Goal: Task Accomplishment & Management: Use online tool/utility

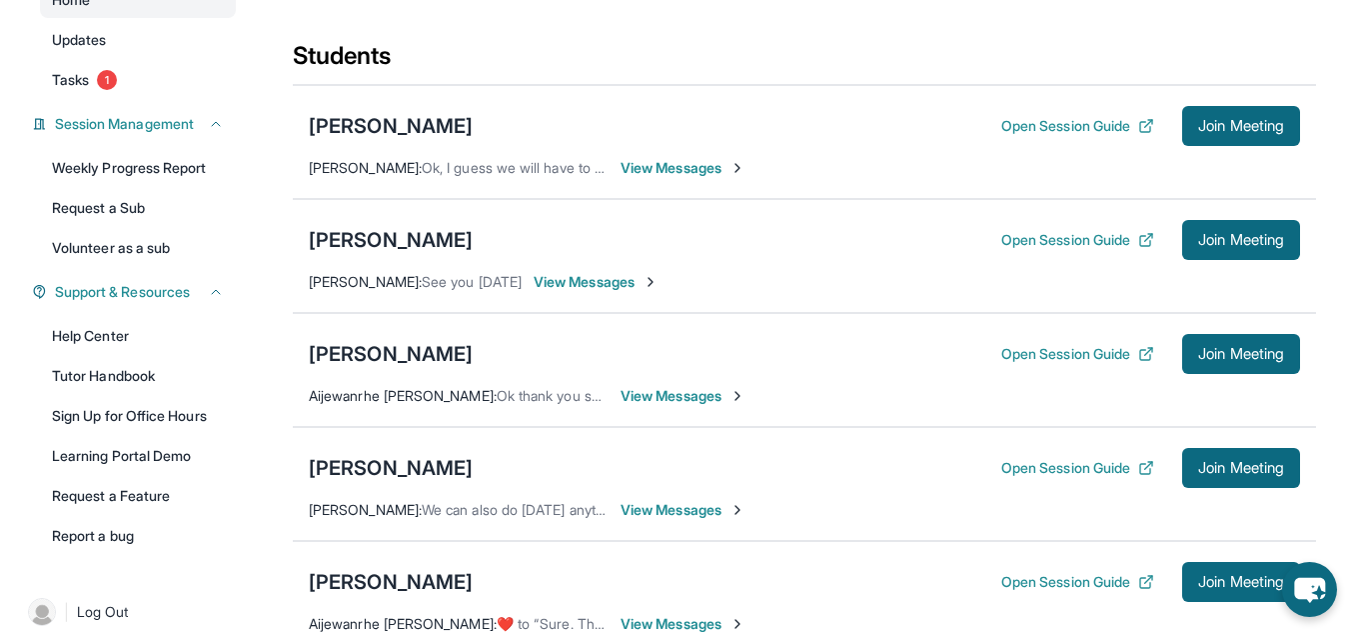
scroll to position [222, 0]
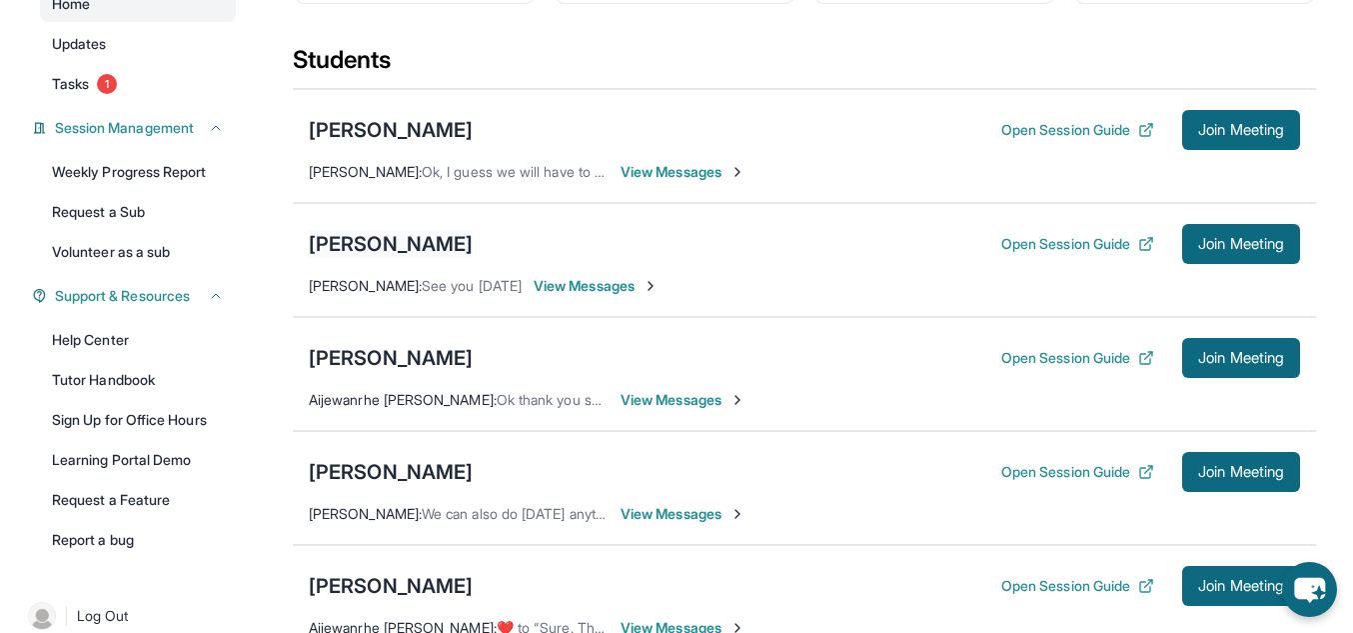
click at [410, 252] on div "[PERSON_NAME]" at bounding box center [391, 244] width 164 height 28
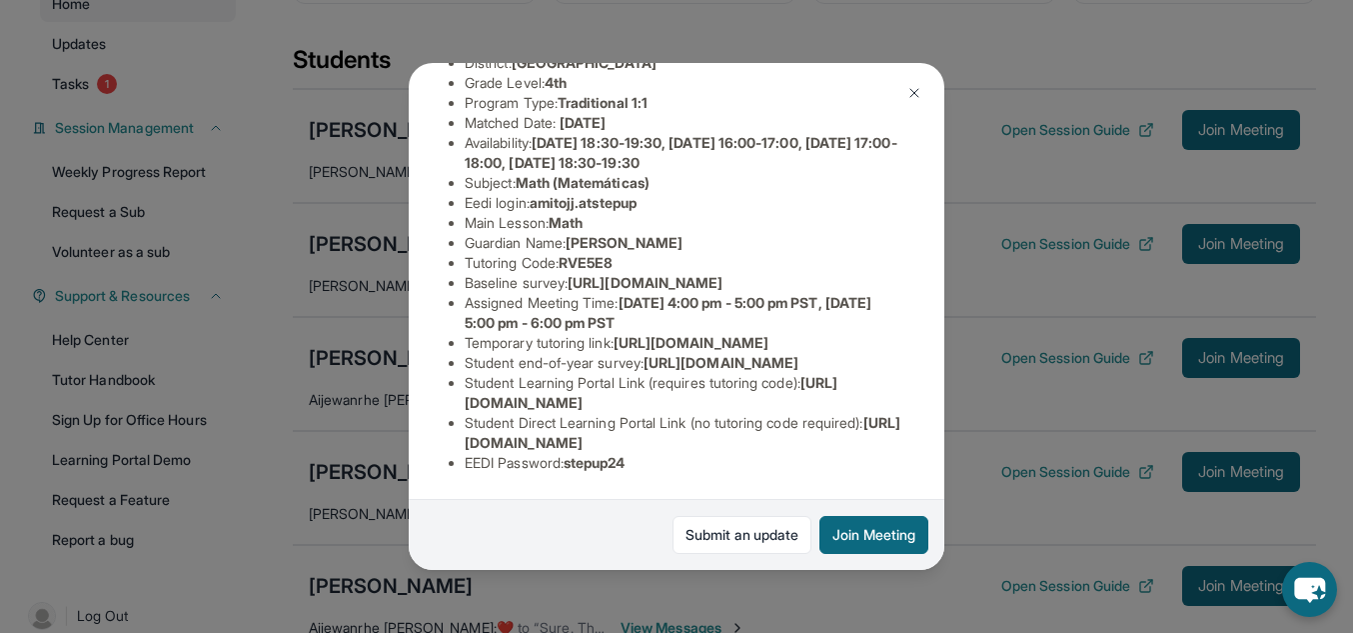
scroll to position [373, 0]
click at [1063, 409] on div "Amitoj Johal Guardian: Ramandeep Johal Student Information https://student-port…" at bounding box center [676, 316] width 1353 height 633
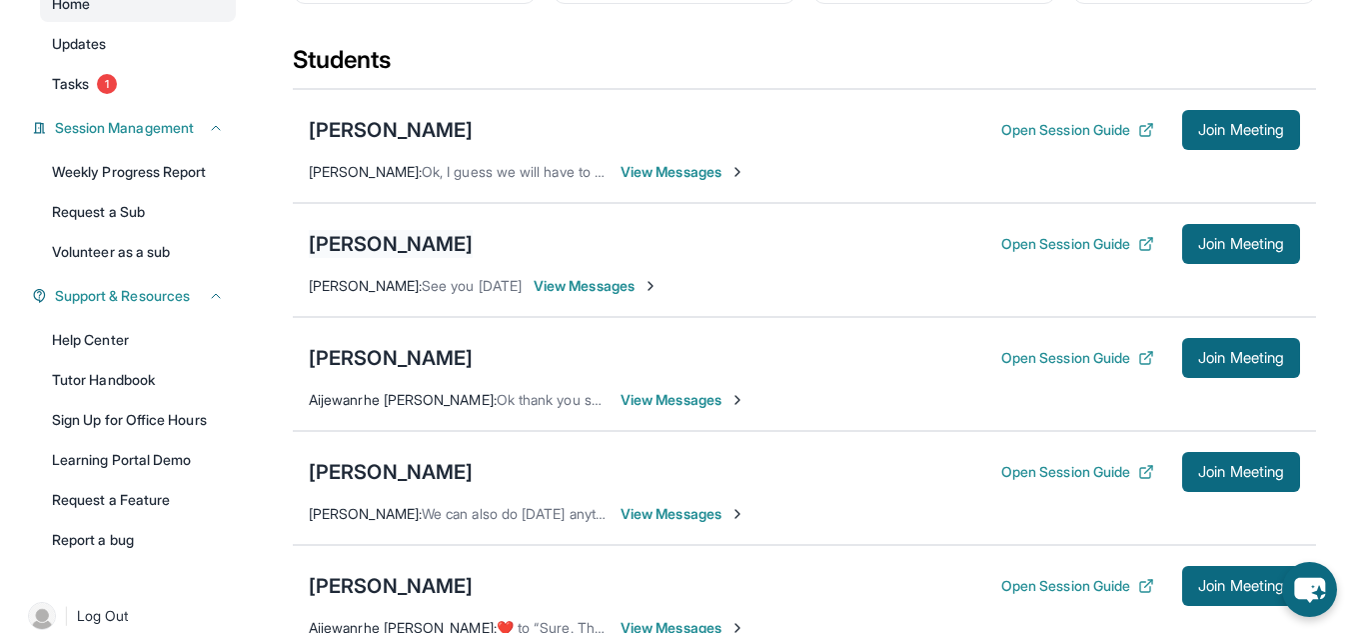
click at [403, 254] on div "[PERSON_NAME]" at bounding box center [391, 244] width 164 height 28
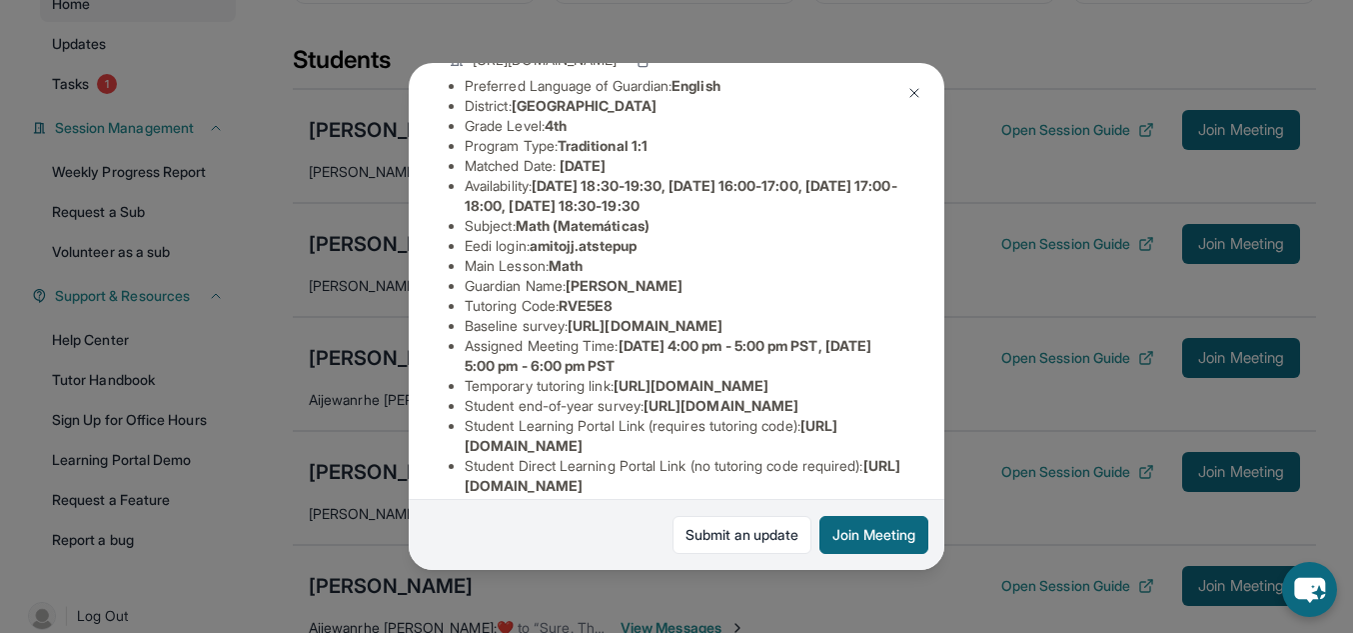
scroll to position [184, 0]
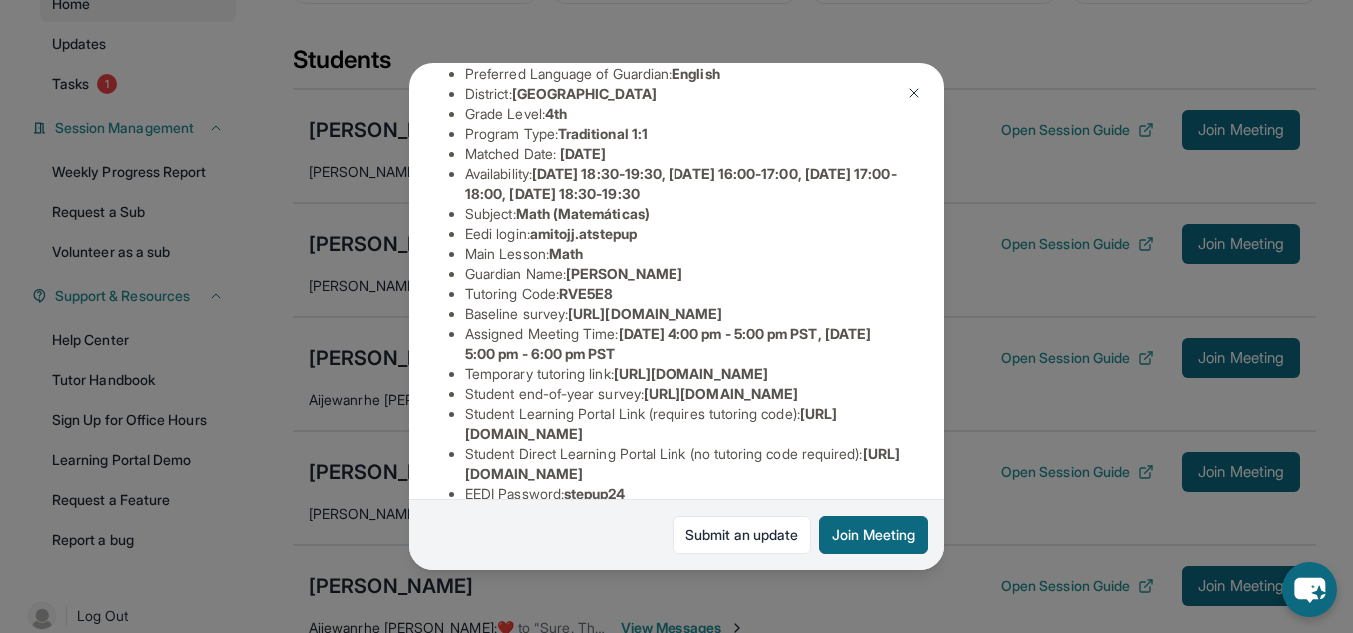
click at [1088, 372] on div "Amitoj Johal Guardian: Ramandeep Johal Student Information https://student-port…" at bounding box center [676, 316] width 1353 height 633
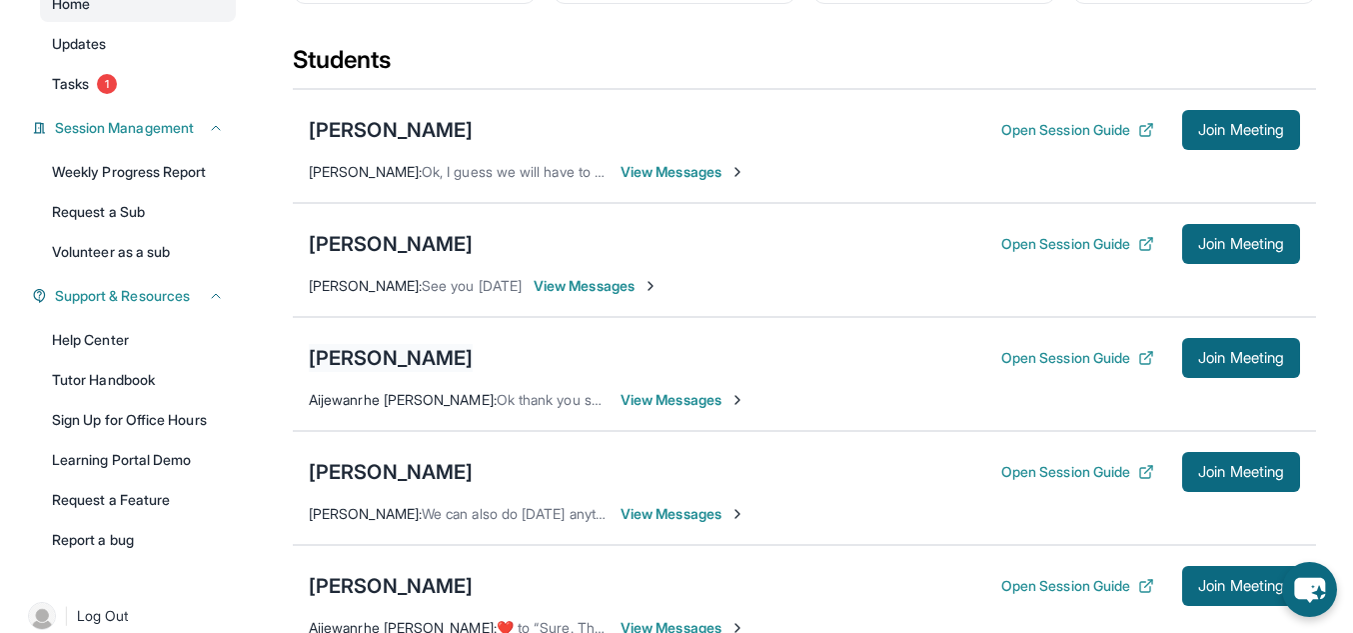
click at [406, 370] on div "[PERSON_NAME]" at bounding box center [391, 358] width 164 height 28
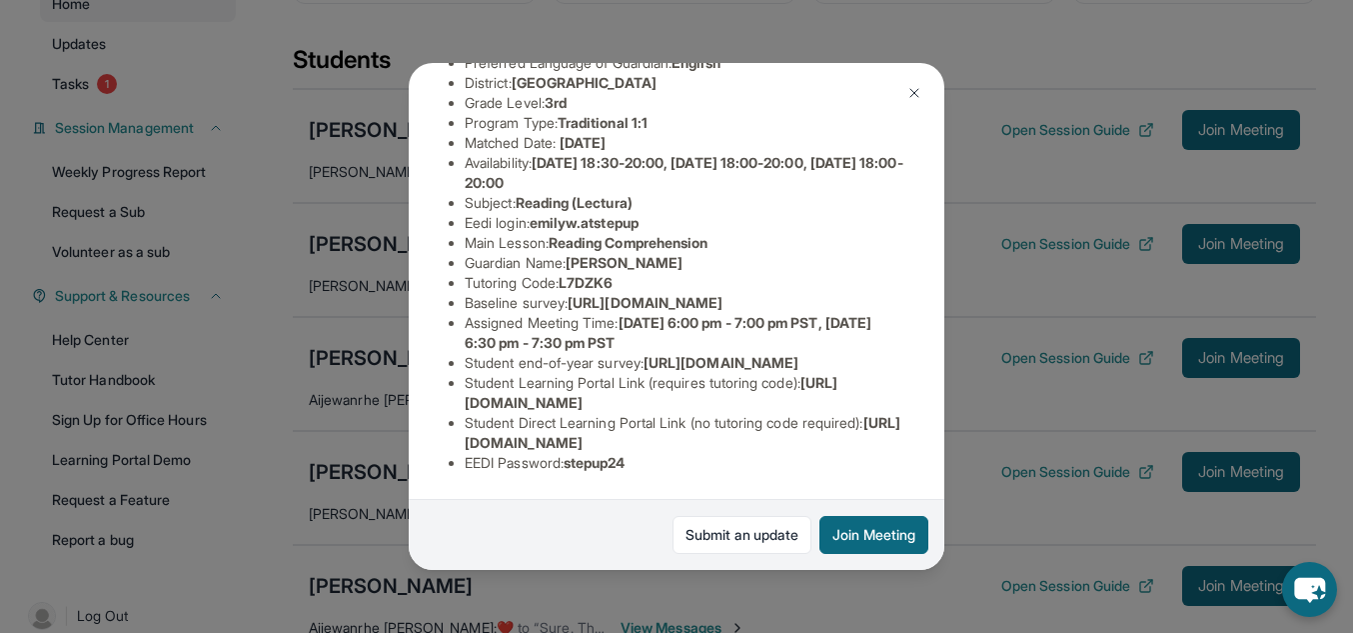
scroll to position [253, 0]
click at [997, 417] on div "Emily Wang Guardian: Liang Wang Student Information https://student-portal.step…" at bounding box center [676, 316] width 1353 height 633
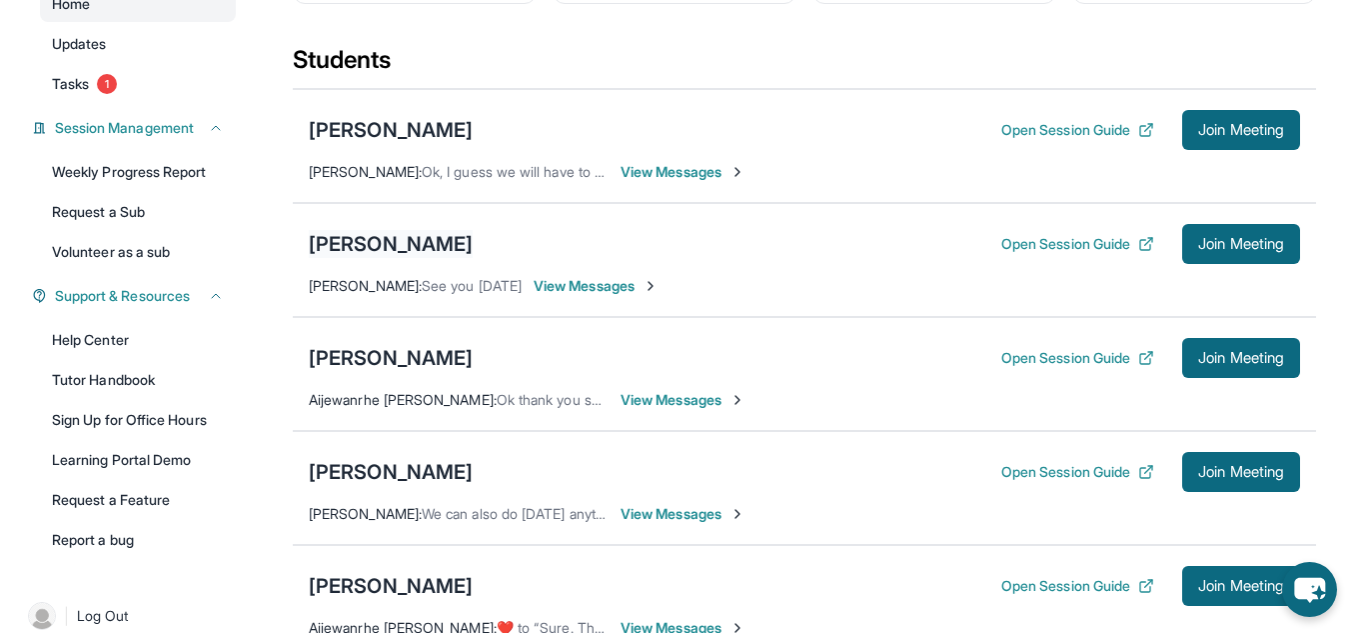
click at [393, 244] on div "[PERSON_NAME]" at bounding box center [391, 244] width 164 height 28
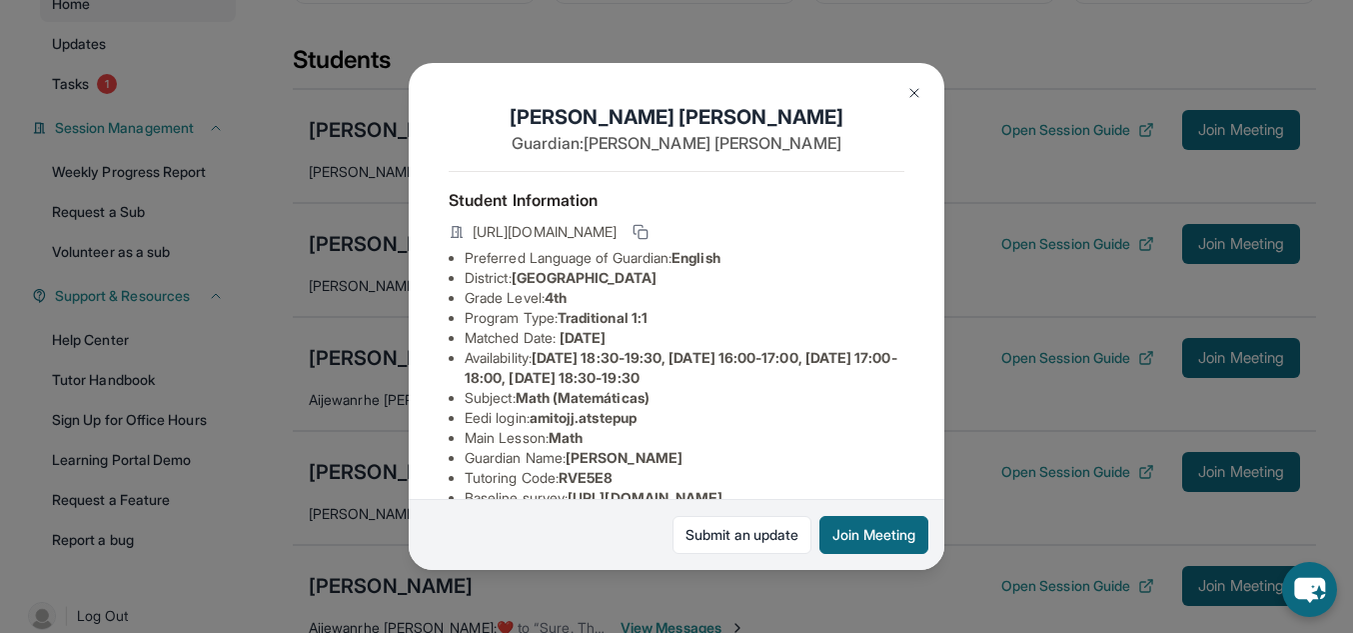
scroll to position [425, 0]
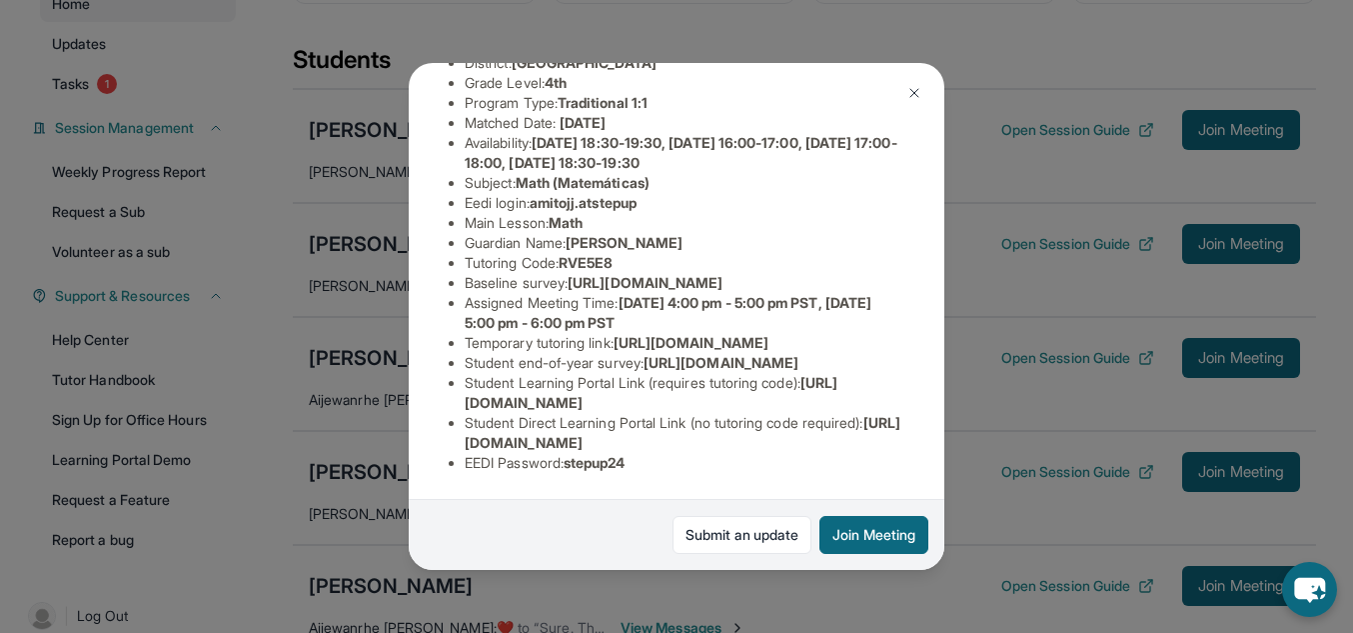
drag, startPoint x: 933, startPoint y: 417, endPoint x: 1019, endPoint y: 501, distance: 120.1
click at [1019, 501] on div "Amitoj Johal Guardian: Ramandeep Johal Student Information https://student-port…" at bounding box center [676, 316] width 1353 height 633
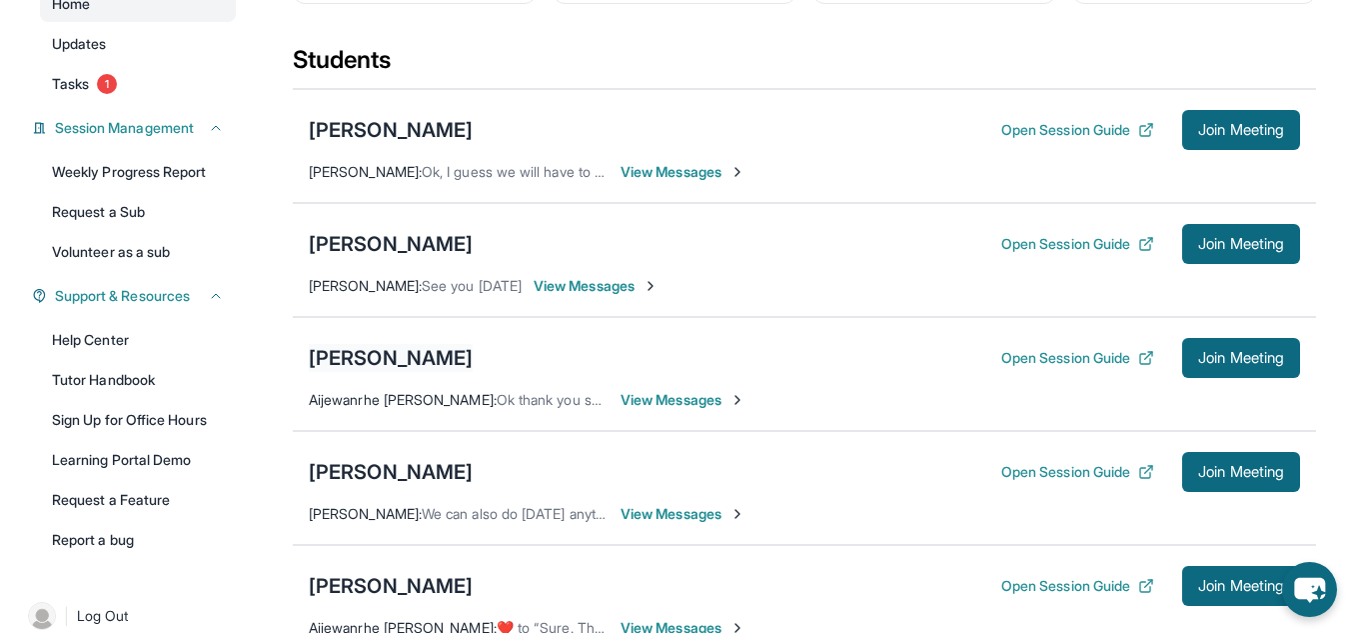
click at [410, 366] on div "[PERSON_NAME]" at bounding box center [391, 358] width 164 height 28
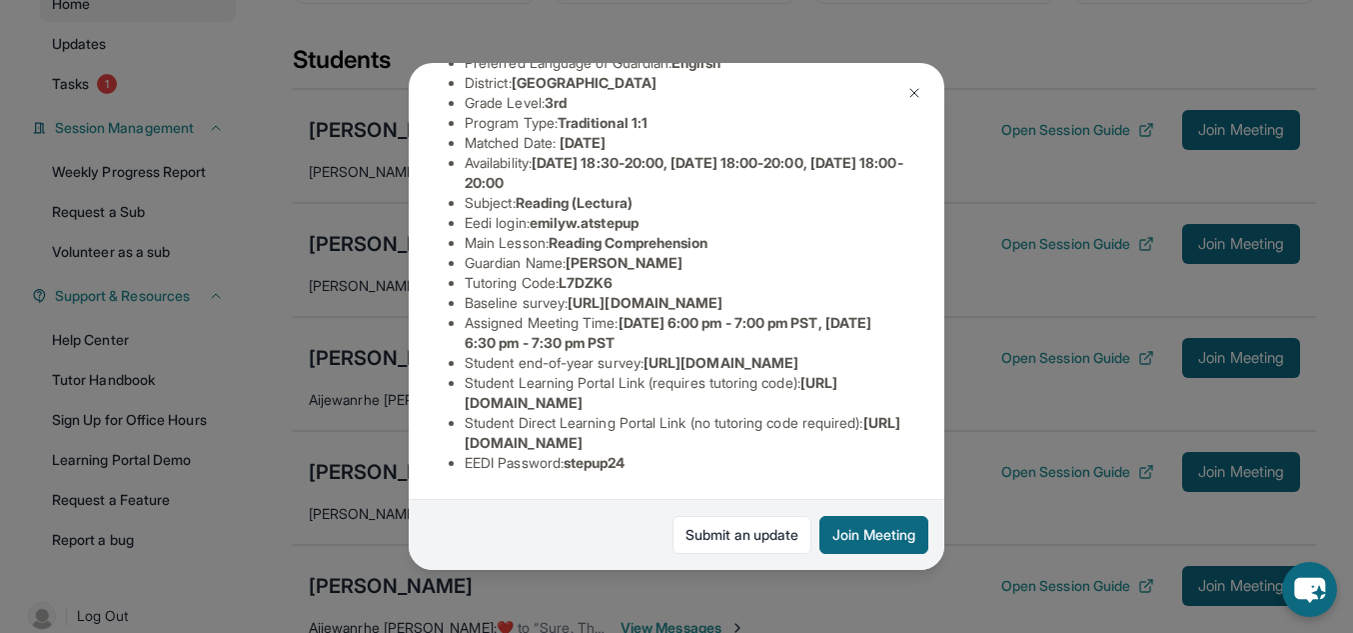
scroll to position [309, 0]
click at [1027, 486] on div "Emily Wang Guardian: Liang Wang Student Information https://student-portal.step…" at bounding box center [676, 316] width 1353 height 633
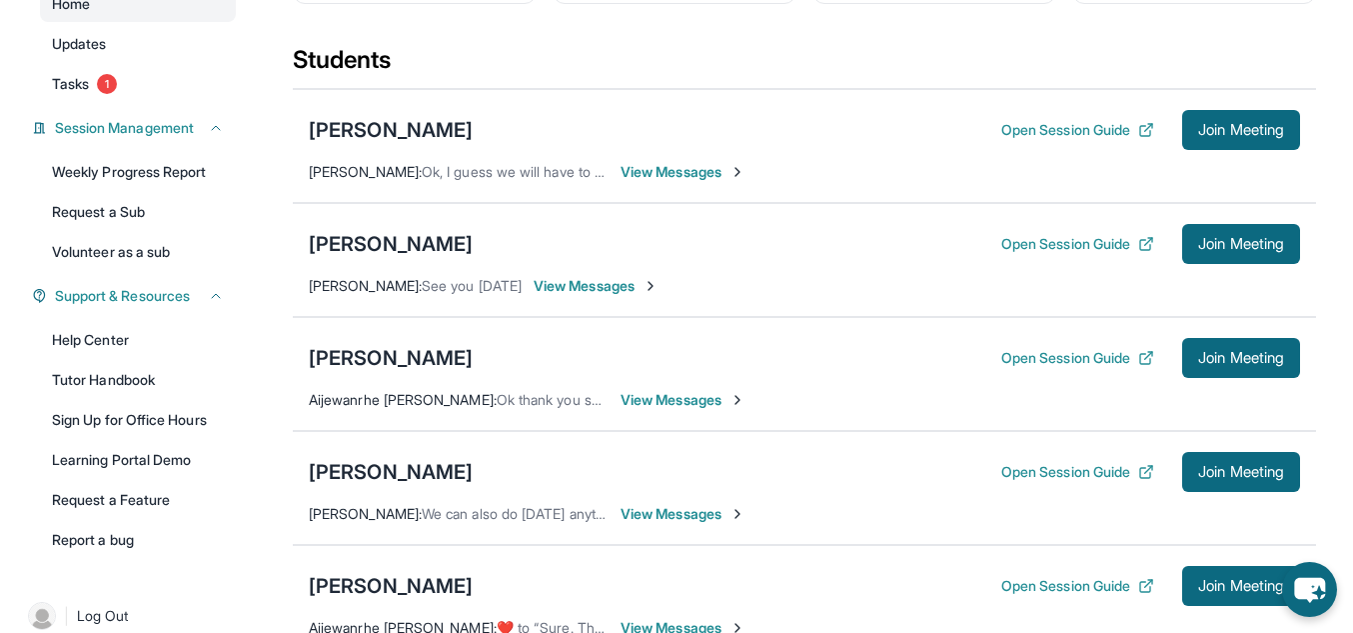
drag, startPoint x: 1364, startPoint y: 364, endPoint x: 639, endPoint y: 459, distance: 731.8
click at [639, 459] on div "Melody Militante Open Session Guide Join Meeting" at bounding box center [804, 472] width 991 height 40
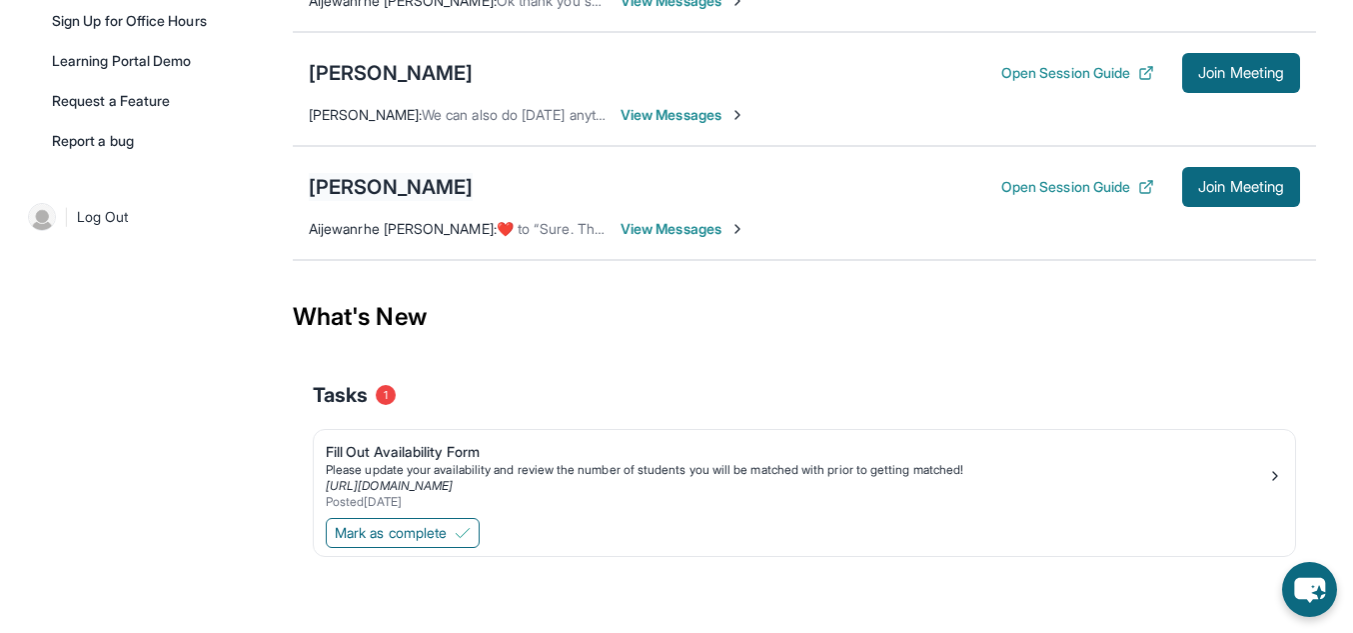
click at [449, 190] on div "[PERSON_NAME]" at bounding box center [391, 187] width 164 height 28
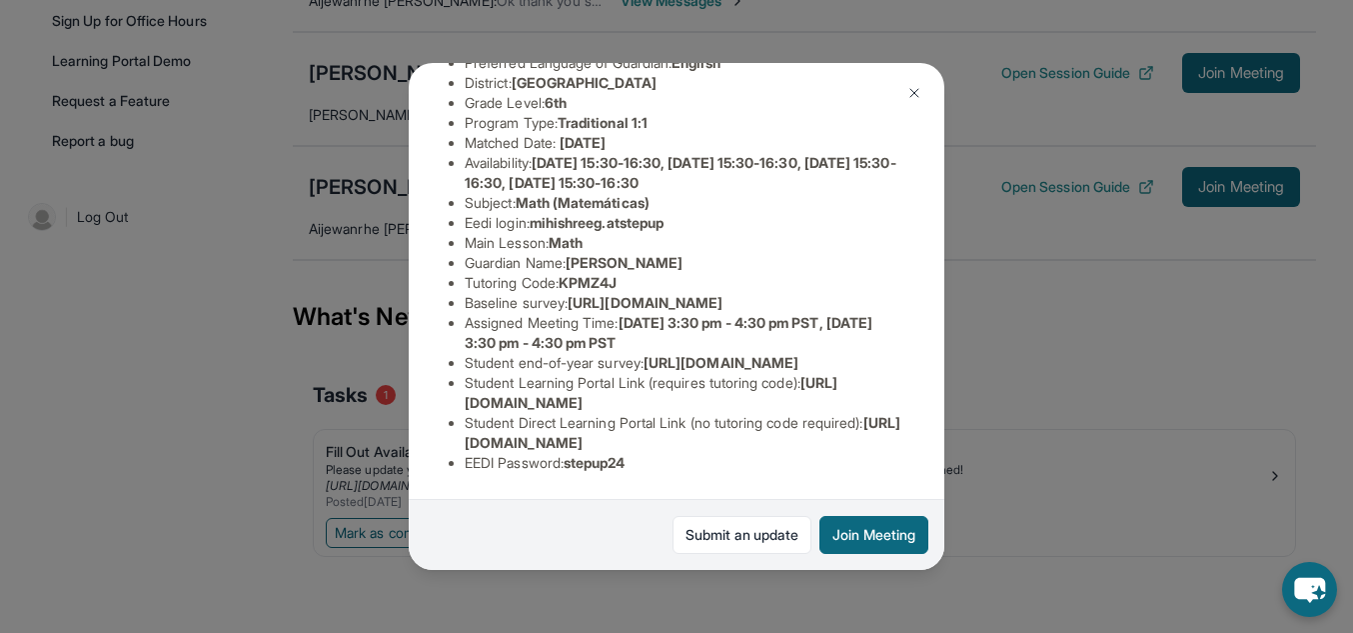
scroll to position [238, 0]
click at [1107, 438] on div "Mihishree Gaddi Guardian: Sudhakar Gaddi Student Information https://student-po…" at bounding box center [676, 316] width 1353 height 633
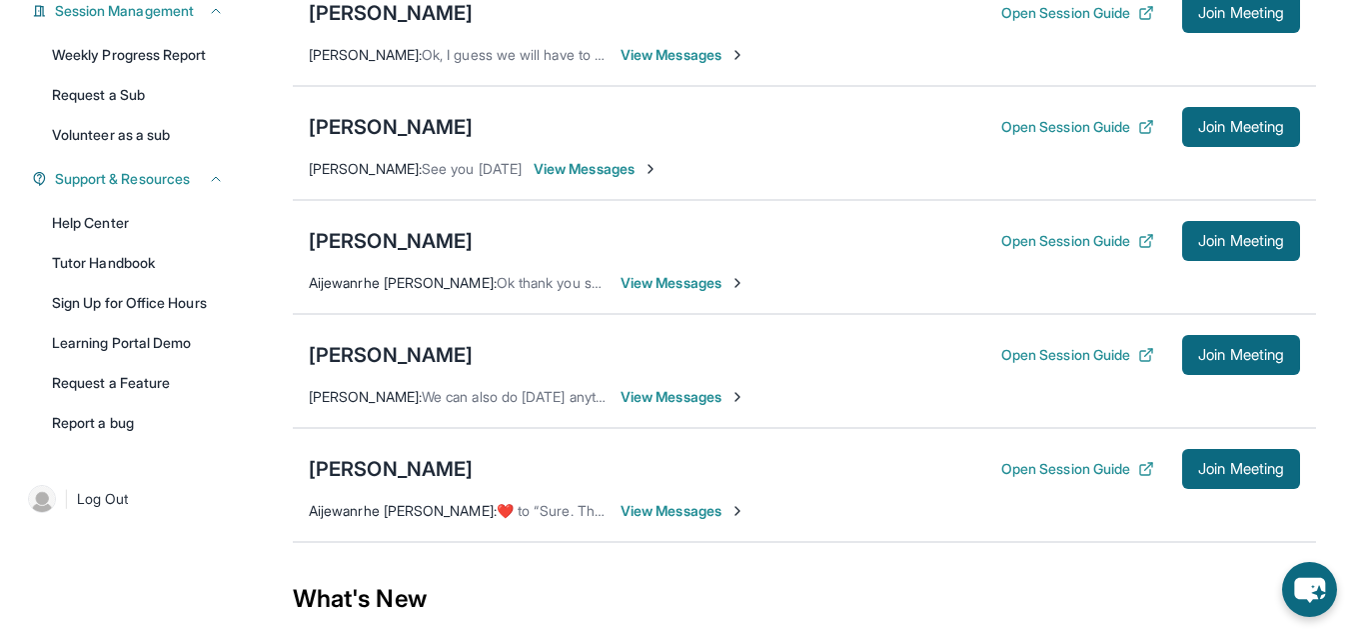
scroll to position [342, 0]
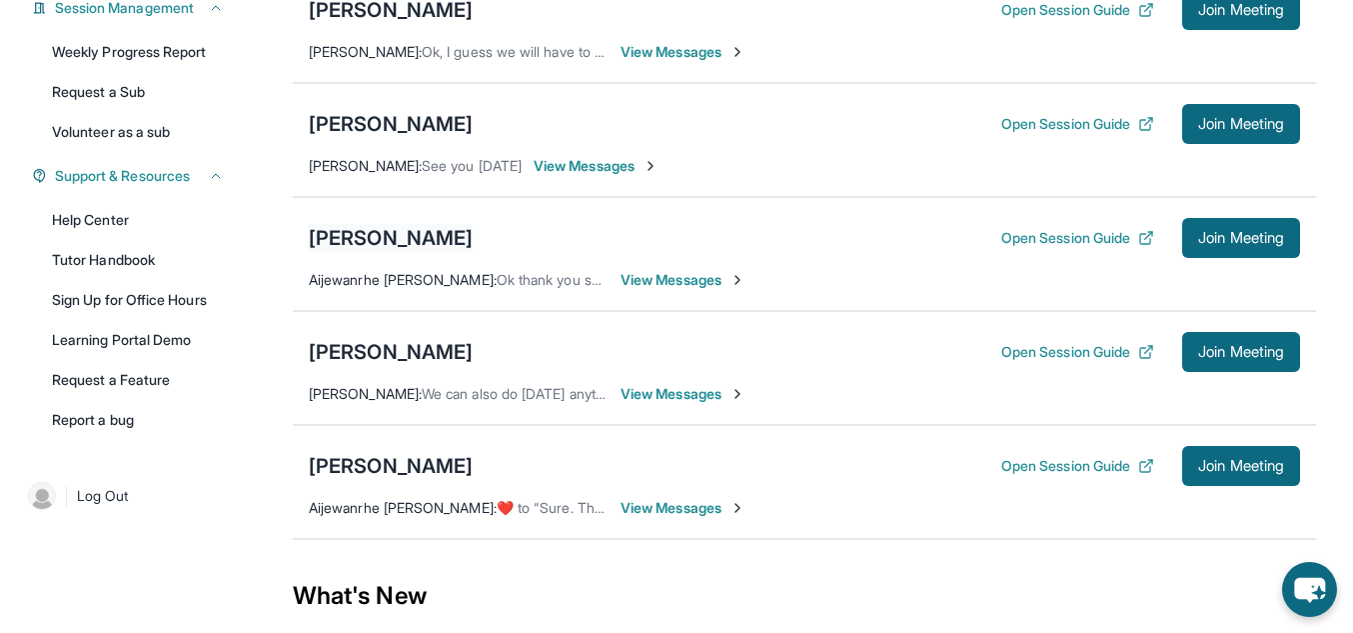
click at [402, 227] on div "[PERSON_NAME]" at bounding box center [391, 238] width 164 height 28
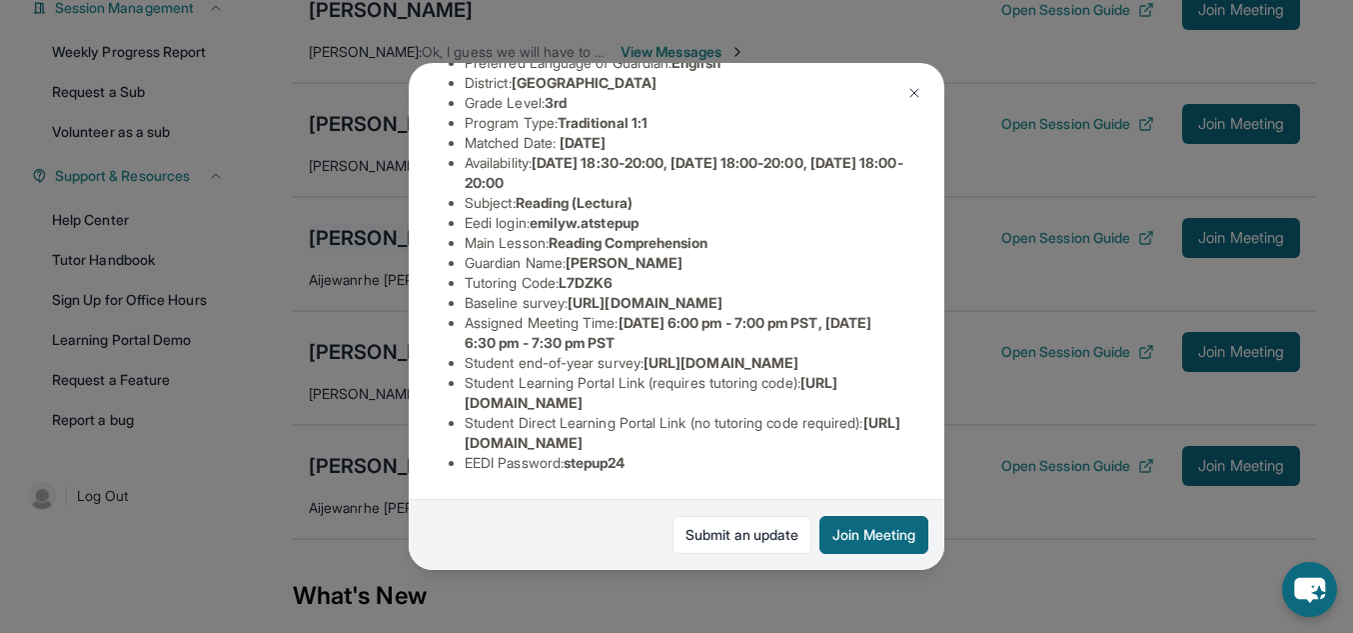
scroll to position [242, 0]
click at [1124, 283] on div "Emily Wang Guardian: Liang Wang Student Information https://student-portal.step…" at bounding box center [676, 316] width 1353 height 633
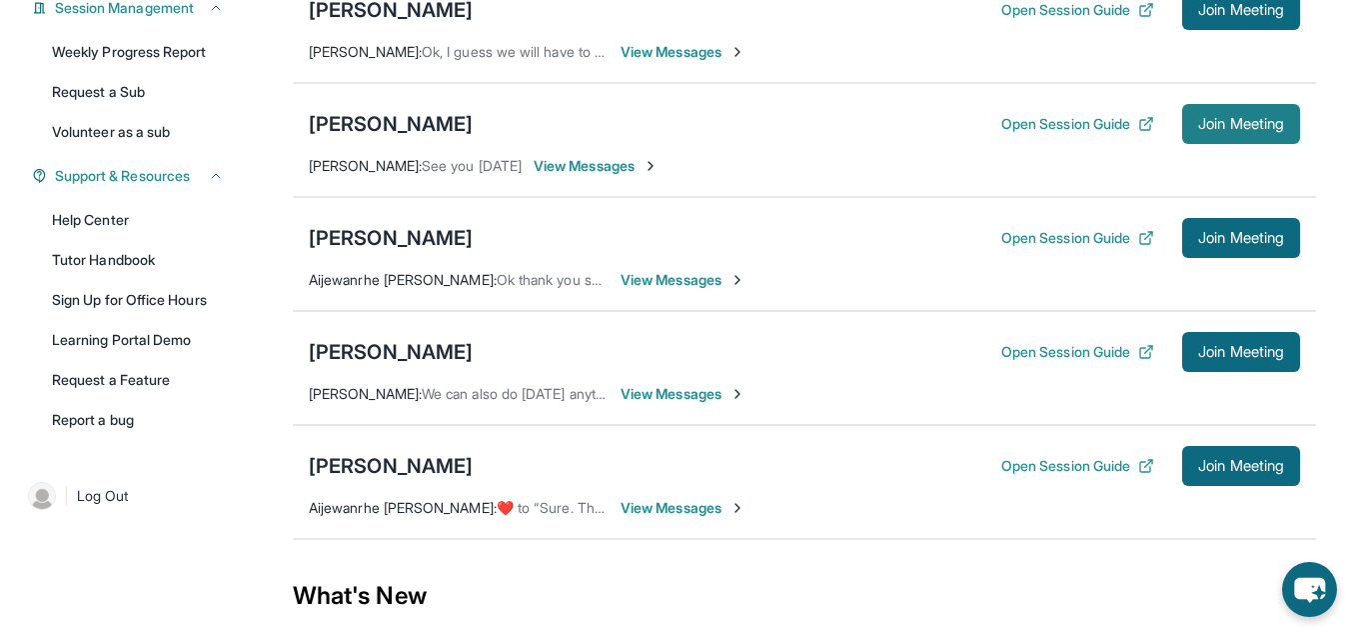
click at [1246, 123] on span "Join Meeting" at bounding box center [1241, 124] width 86 height 12
click at [1230, 126] on span "Join Meeting" at bounding box center [1241, 124] width 86 height 12
click at [397, 134] on div "[PERSON_NAME]" at bounding box center [391, 124] width 164 height 28
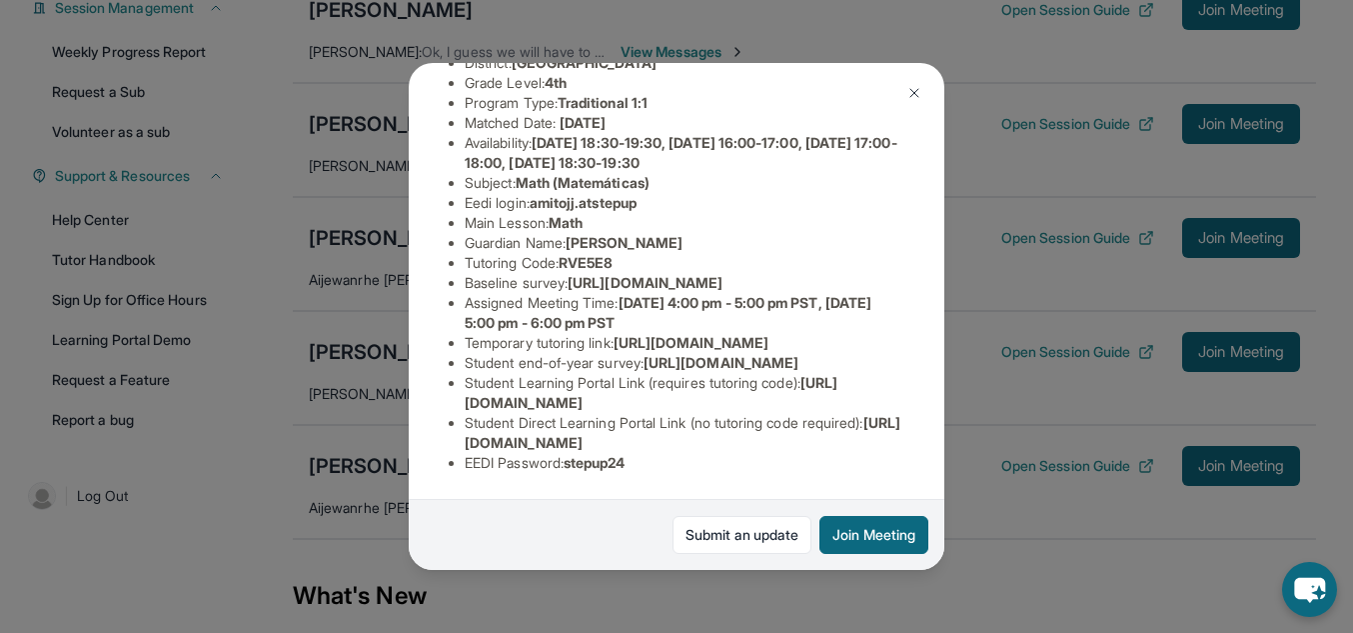
scroll to position [397, 0]
click at [1035, 383] on div "Amitoj Johal Guardian: Ramandeep Johal Student Information https://student-port…" at bounding box center [676, 316] width 1353 height 633
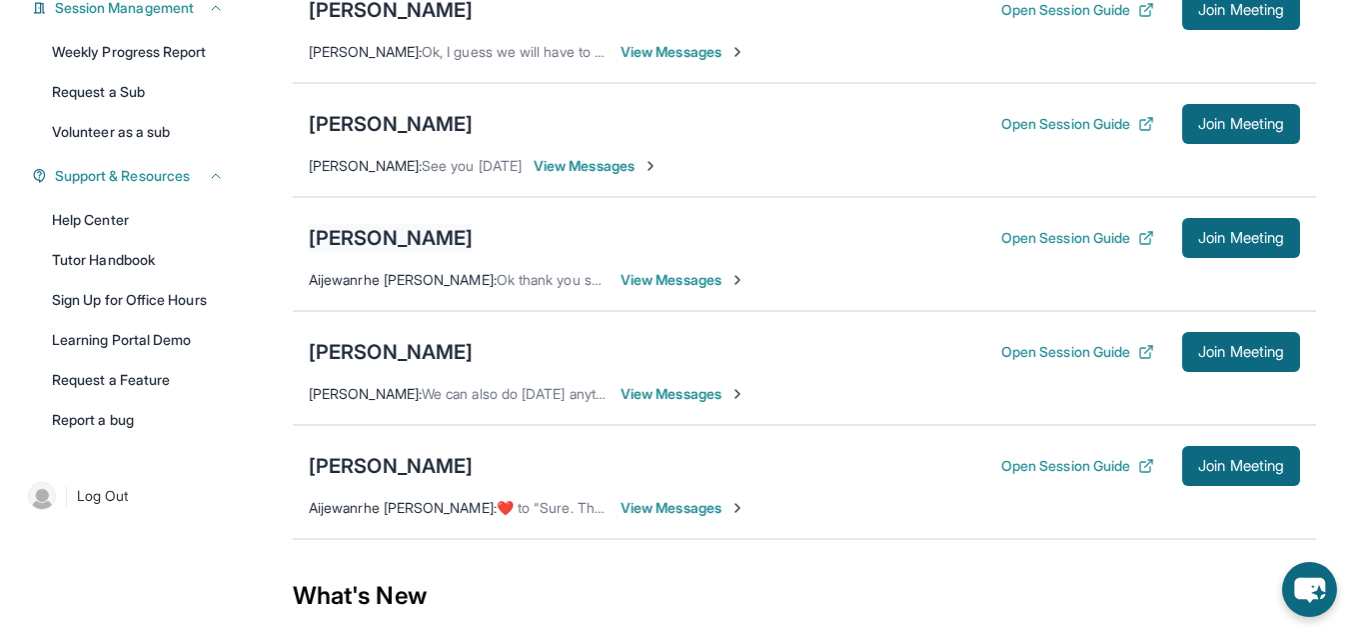
click at [383, 237] on div "[PERSON_NAME]" at bounding box center [391, 238] width 164 height 28
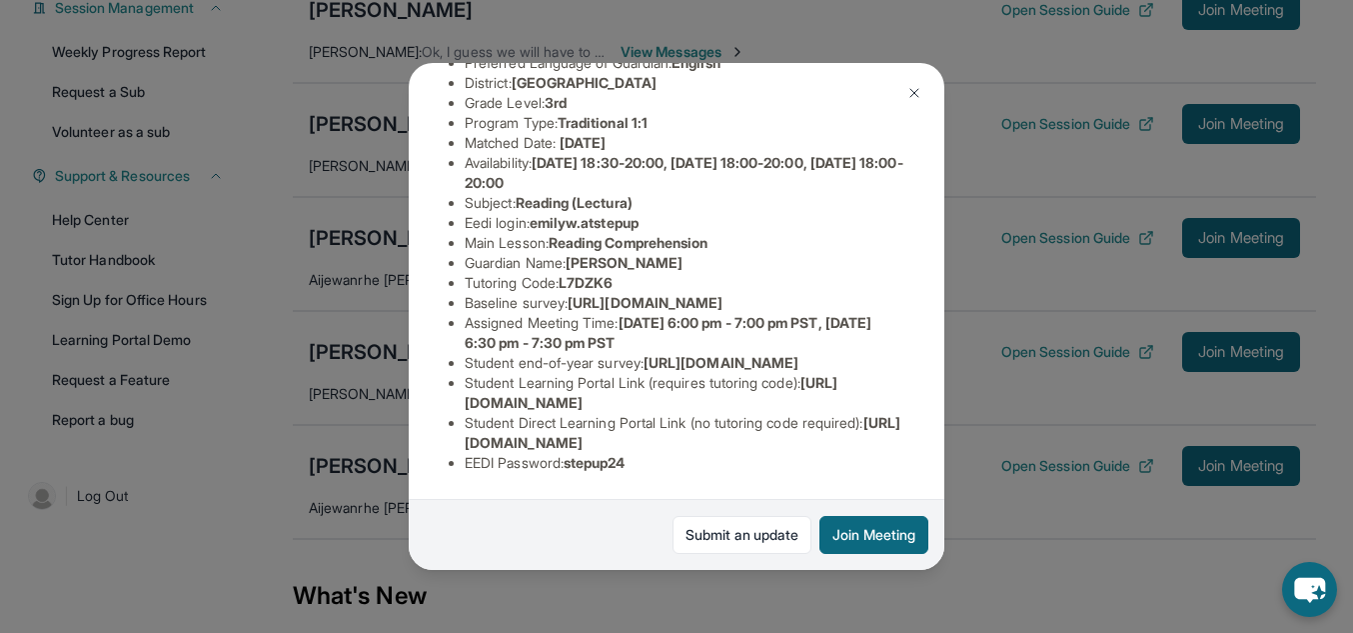
scroll to position [361, 0]
click at [944, 218] on div "Emily Wang Guardian: Liang Wang Student Information https://student-portal.step…" at bounding box center [676, 316] width 1353 height 633
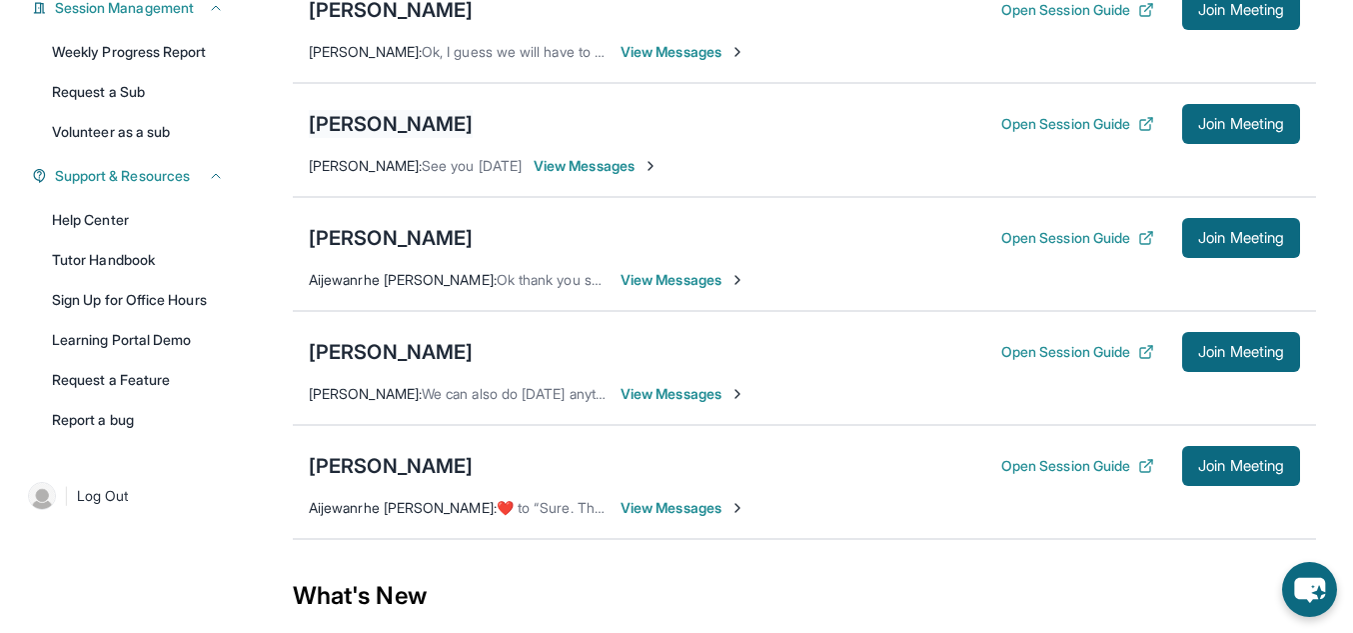
click at [414, 136] on div "[PERSON_NAME]" at bounding box center [391, 124] width 164 height 28
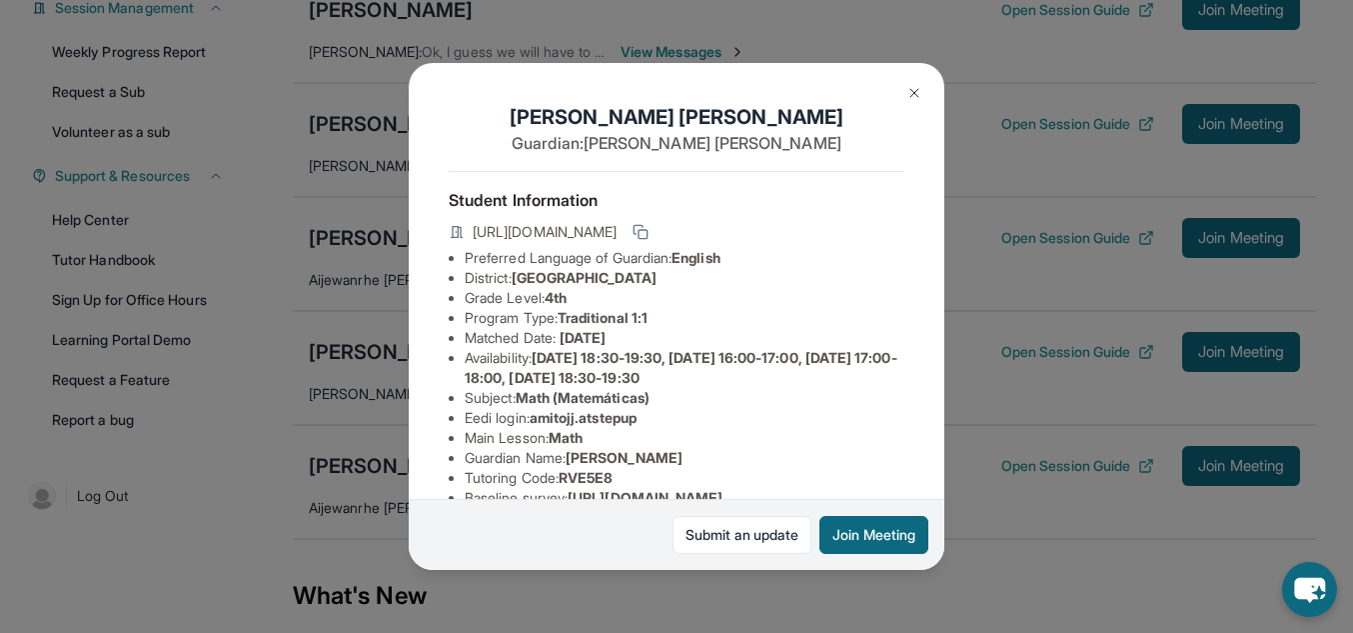
click at [1025, 326] on div "Amitoj Johal Guardian: Ramandeep Johal Student Information https://student-port…" at bounding box center [676, 316] width 1353 height 633
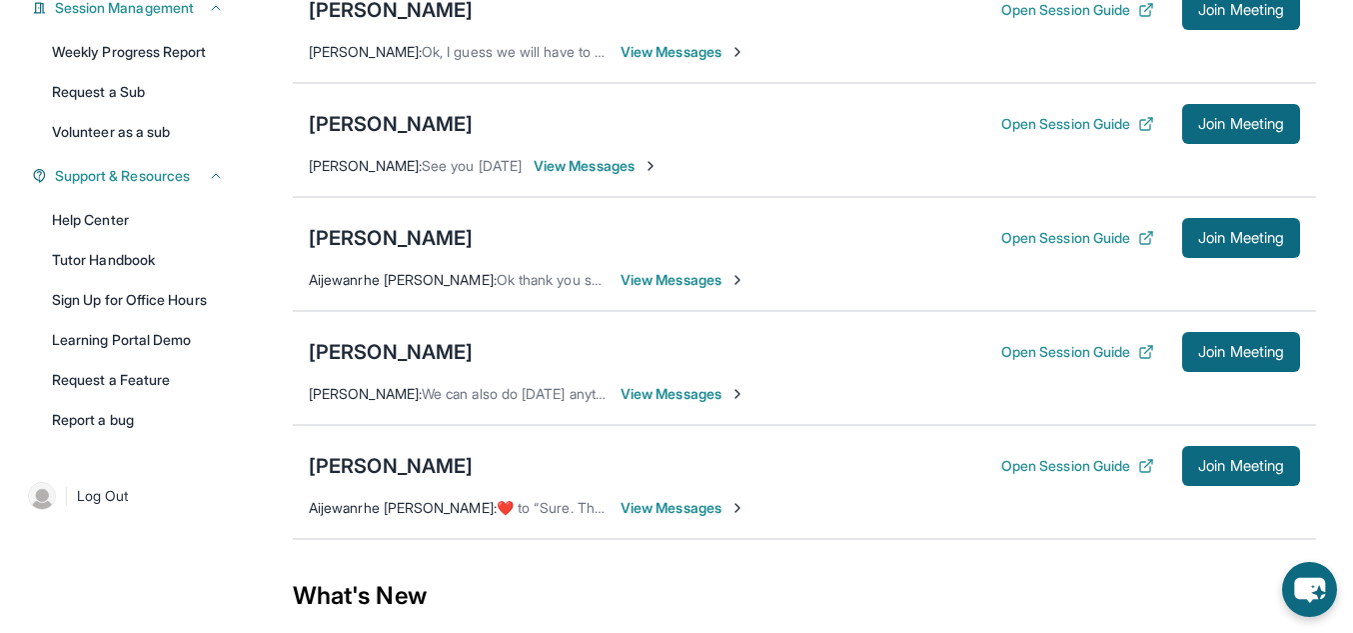
click at [635, 162] on span "View Messages" at bounding box center [596, 166] width 125 height 20
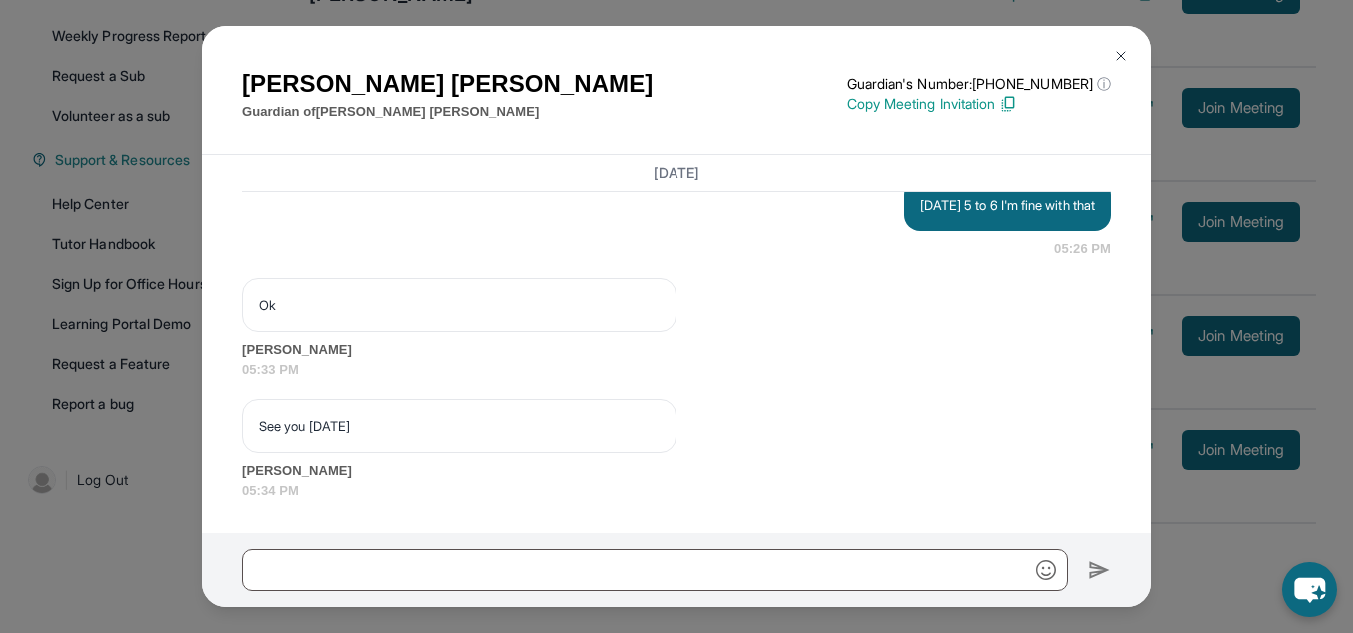
scroll to position [5805, 0]
click at [1171, 348] on div "Ramandeep Johal Guardian of Amitoj Johal Guardian's Number: +18182908767 ⓘ This…" at bounding box center [676, 316] width 1353 height 633
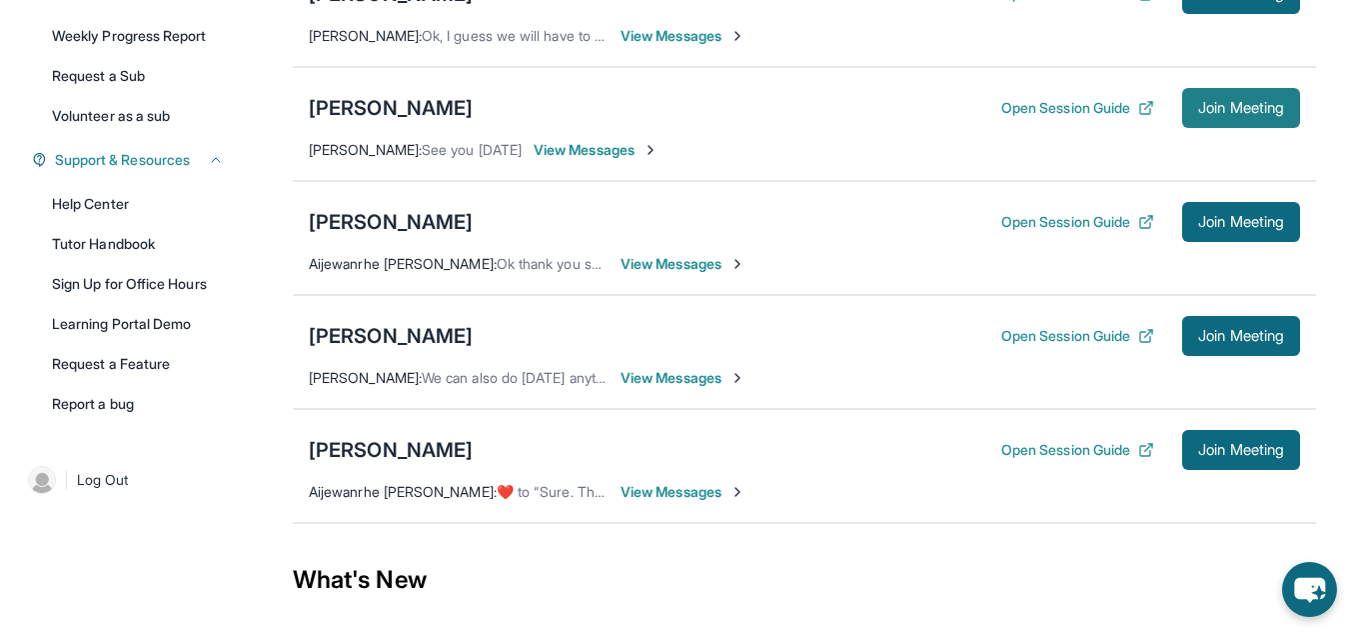
click at [1213, 114] on span "Join Meeting" at bounding box center [1241, 108] width 86 height 12
click at [400, 122] on div "[PERSON_NAME]" at bounding box center [391, 108] width 164 height 28
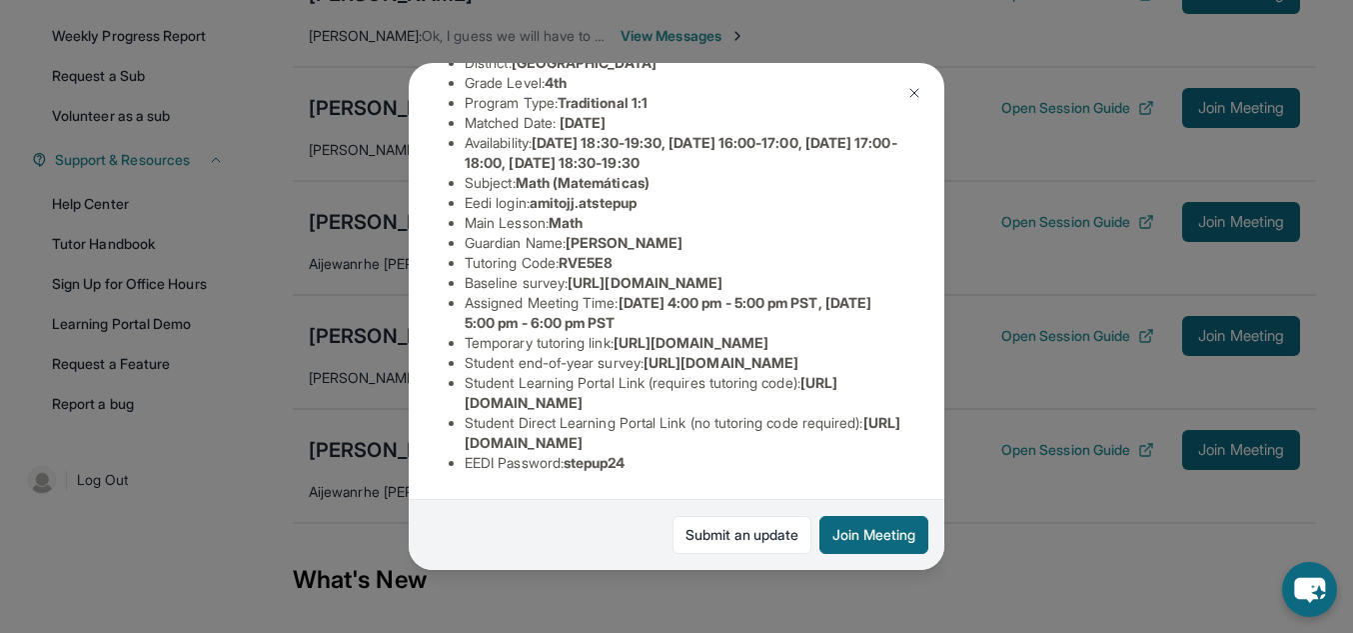
scroll to position [373, 0]
click at [979, 489] on div "Amitoj Johal Guardian: Ramandeep Johal Student Information https://student-port…" at bounding box center [676, 316] width 1353 height 633
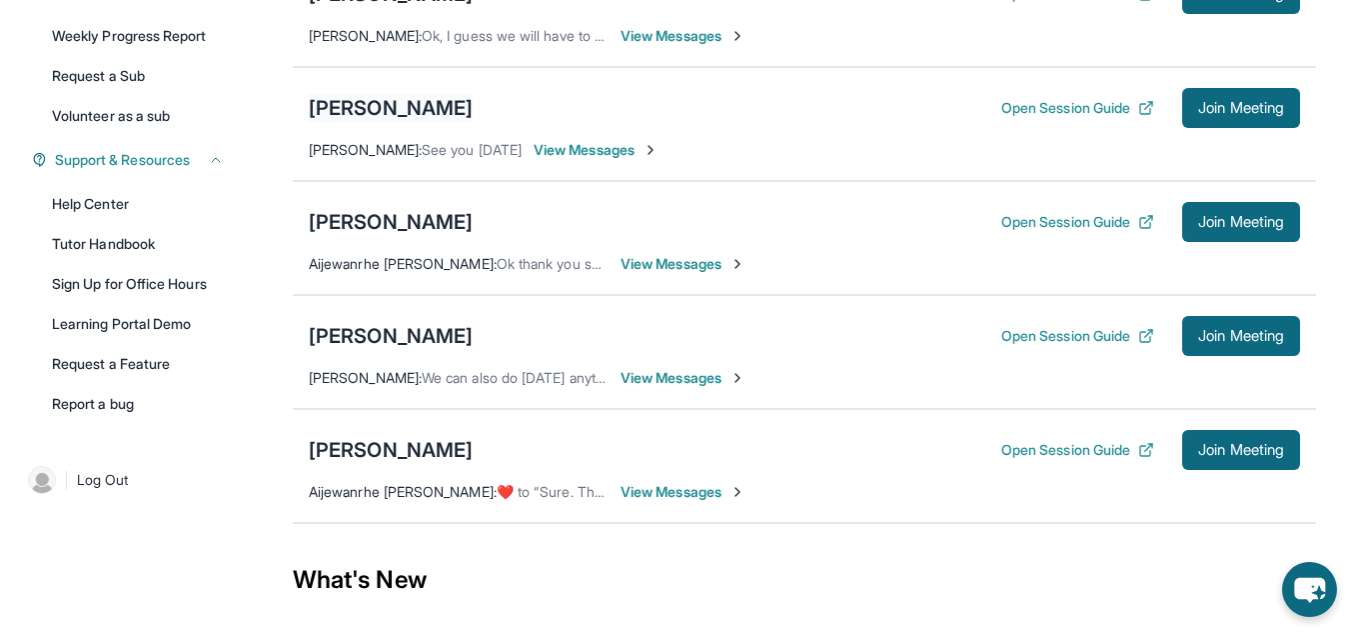
click at [401, 122] on div "[PERSON_NAME]" at bounding box center [391, 108] width 164 height 28
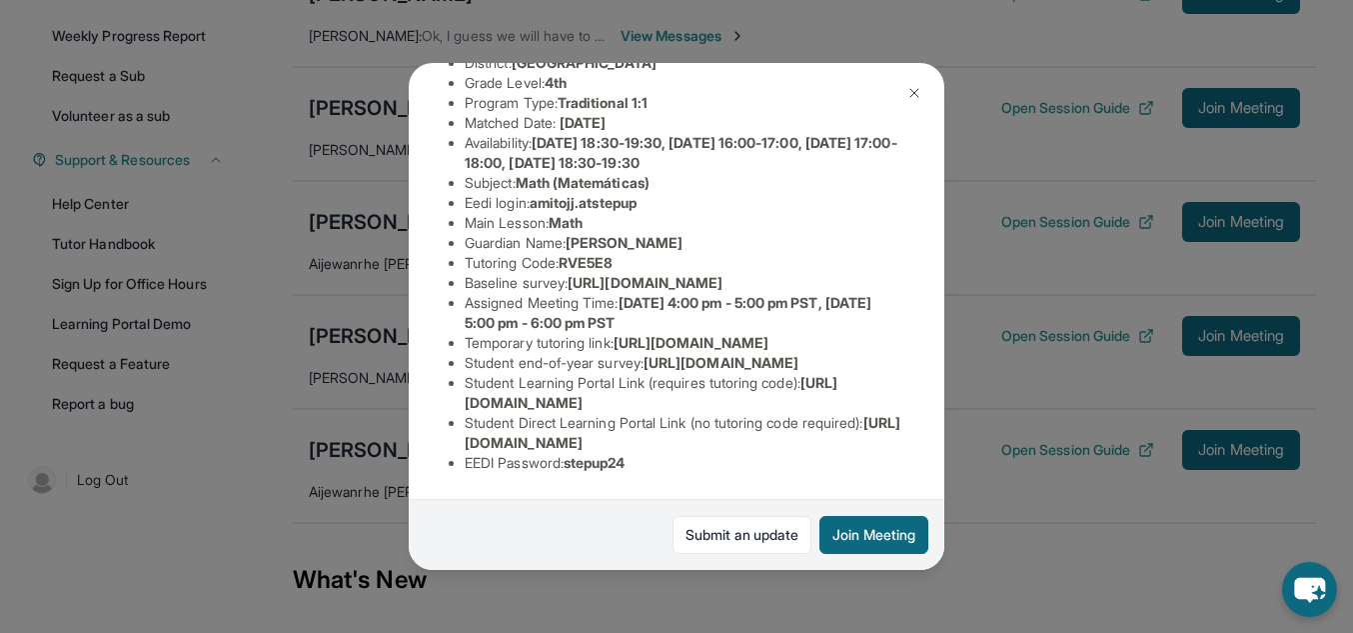
scroll to position [417, 0]
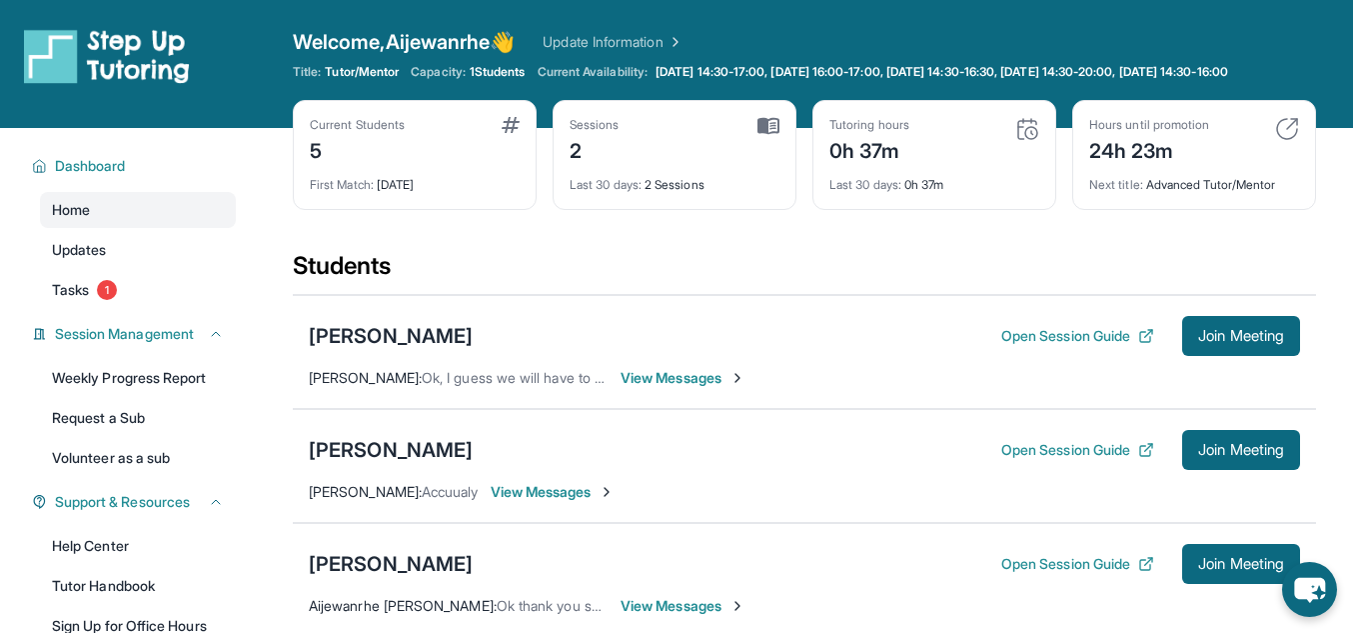
click at [376, 486] on div "[PERSON_NAME] Open Session Guide Join Meeting [PERSON_NAME] : Accuualy View Mes…" at bounding box center [804, 466] width 1023 height 114
click at [393, 464] on div "[PERSON_NAME]" at bounding box center [391, 450] width 164 height 28
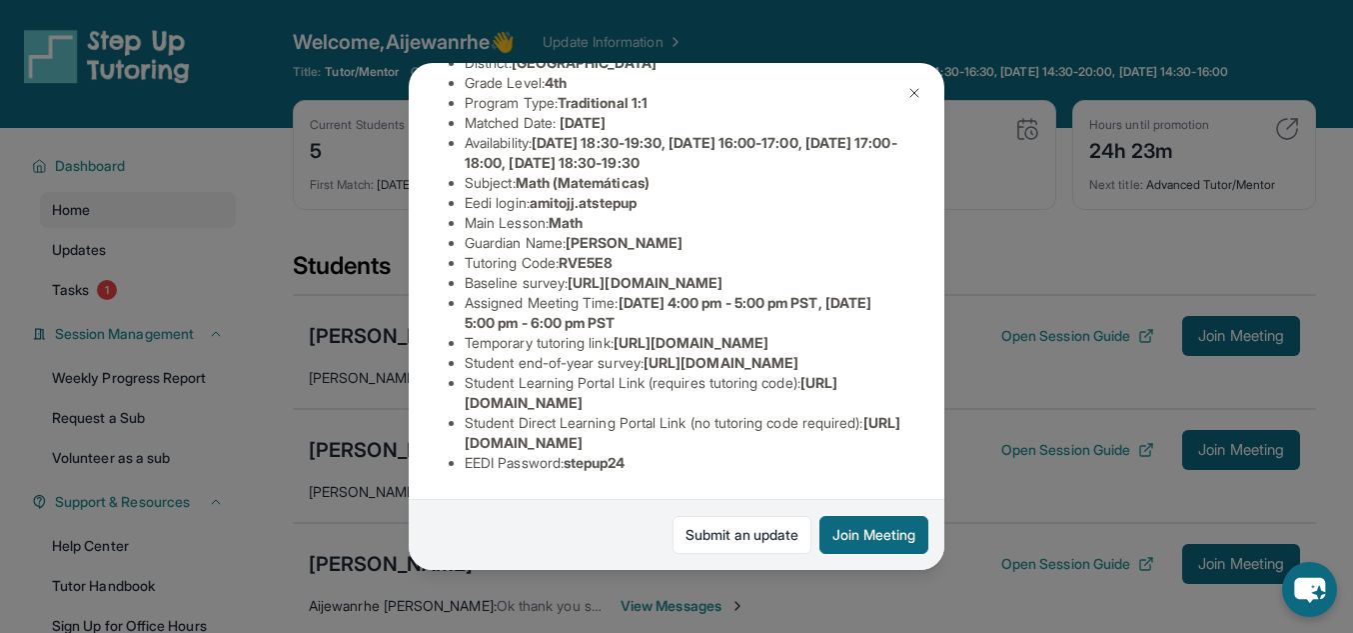
scroll to position [403, 0]
drag, startPoint x: 461, startPoint y: 449, endPoint x: 877, endPoint y: 449, distance: 415.8
click at [877, 449] on ul "Preferred Language of Guardian: English District: [GEOGRAPHIC_DATA] Grade Level…" at bounding box center [677, 253] width 456 height 440
copy span "[URL][DOMAIN_NAME]"
